Goal: Find specific page/section: Find specific page/section

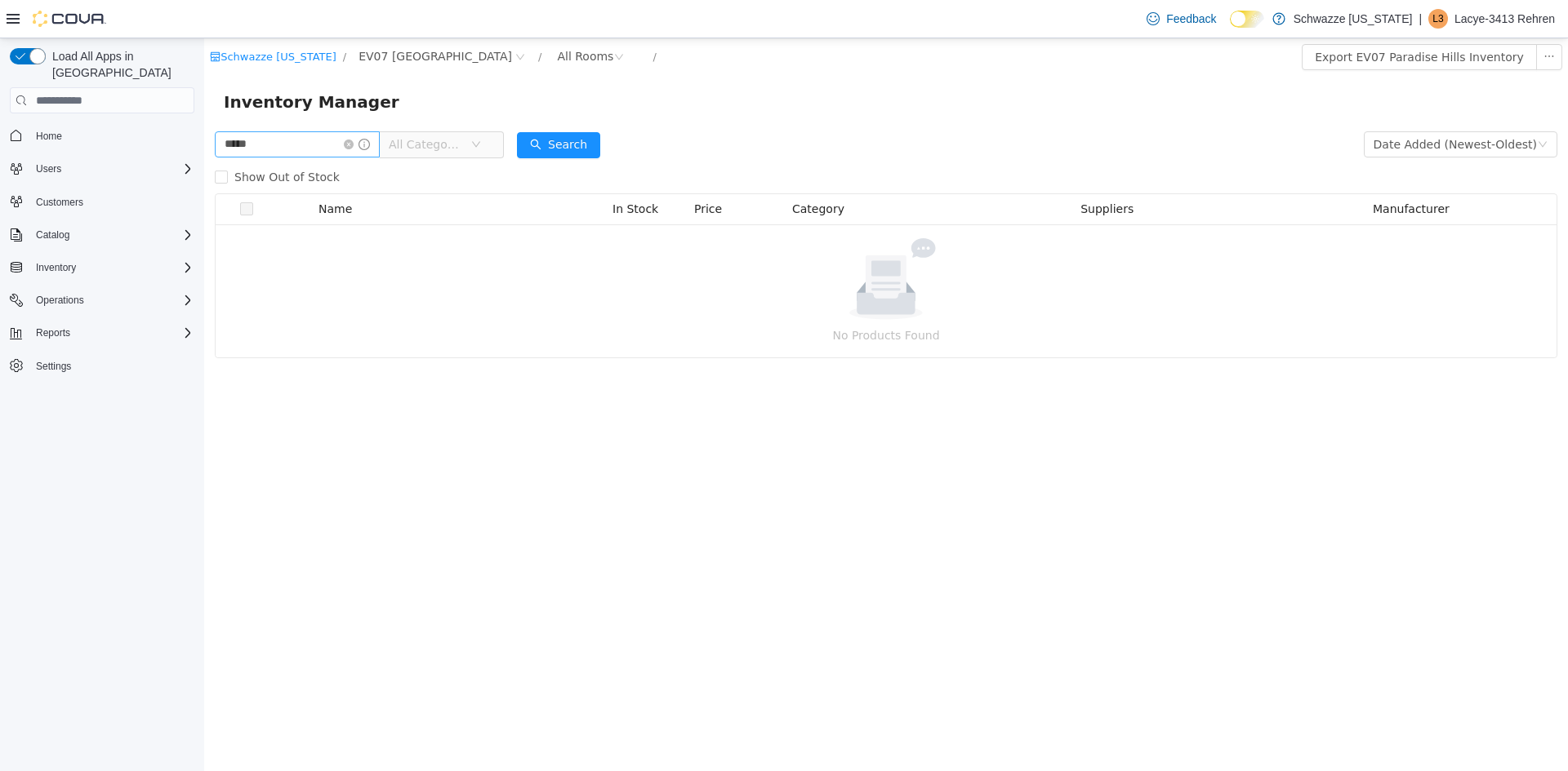
click at [320, 143] on input "*****" at bounding box center [297, 144] width 165 height 26
drag, startPoint x: 281, startPoint y: 139, endPoint x: 402, endPoint y: 190, distance: 131.3
click at [205, 151] on html "Schwazze New Mexico / EV07 Paradise Hills / All Rooms / Export EV07 Paradise Hi…" at bounding box center [886, 404] width 1363 height 732
click at [588, 95] on div "Inventory Manager" at bounding box center [885, 101] width 1324 height 26
